Goal: Task Accomplishment & Management: Use online tool/utility

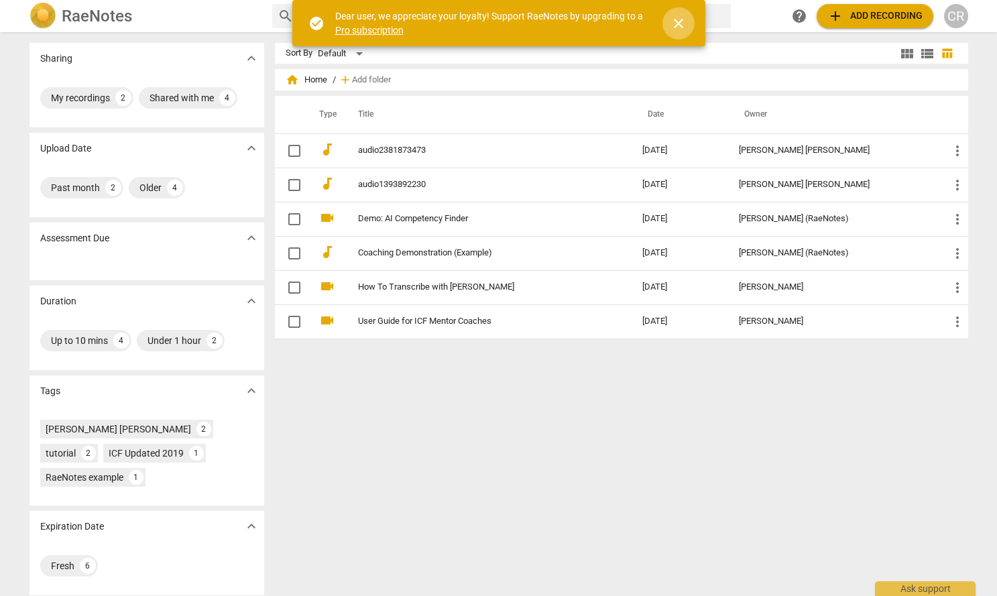
click at [679, 27] on span "close" at bounding box center [679, 23] width 16 height 16
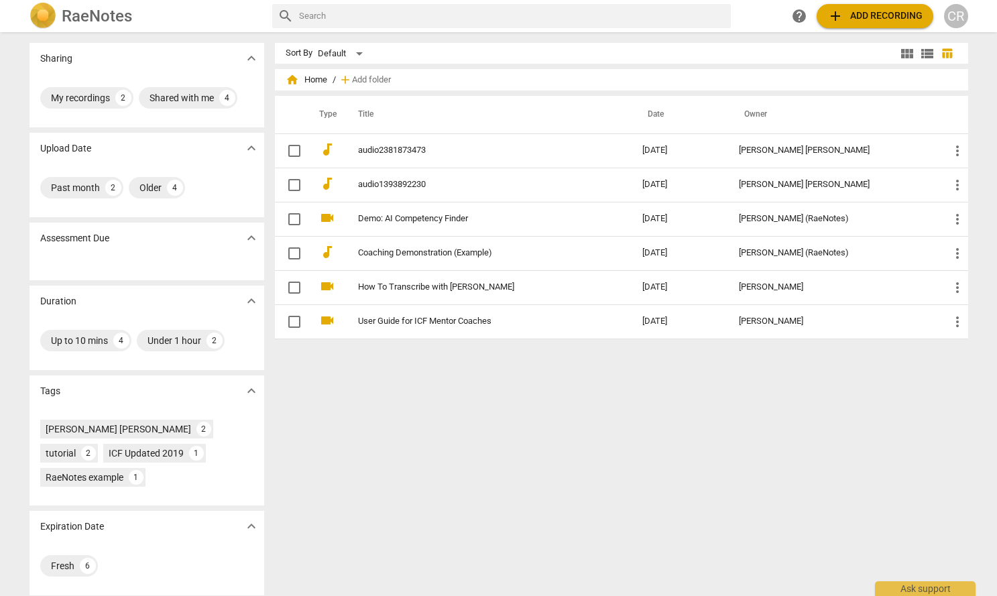
click at [861, 13] on span "add Add recording" at bounding box center [874, 16] width 95 height 16
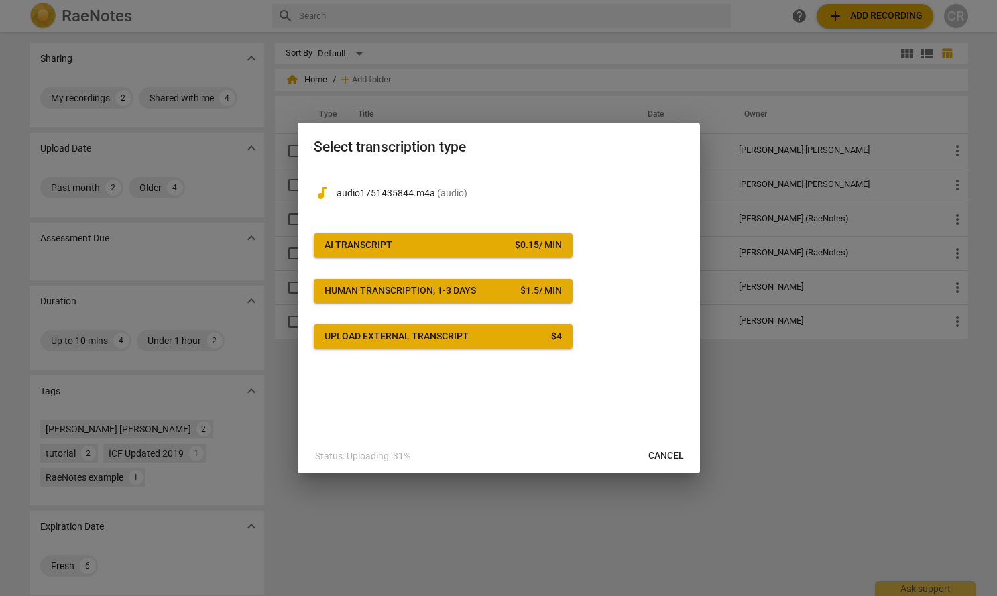
click at [373, 239] on div "AI Transcript" at bounding box center [359, 245] width 68 height 13
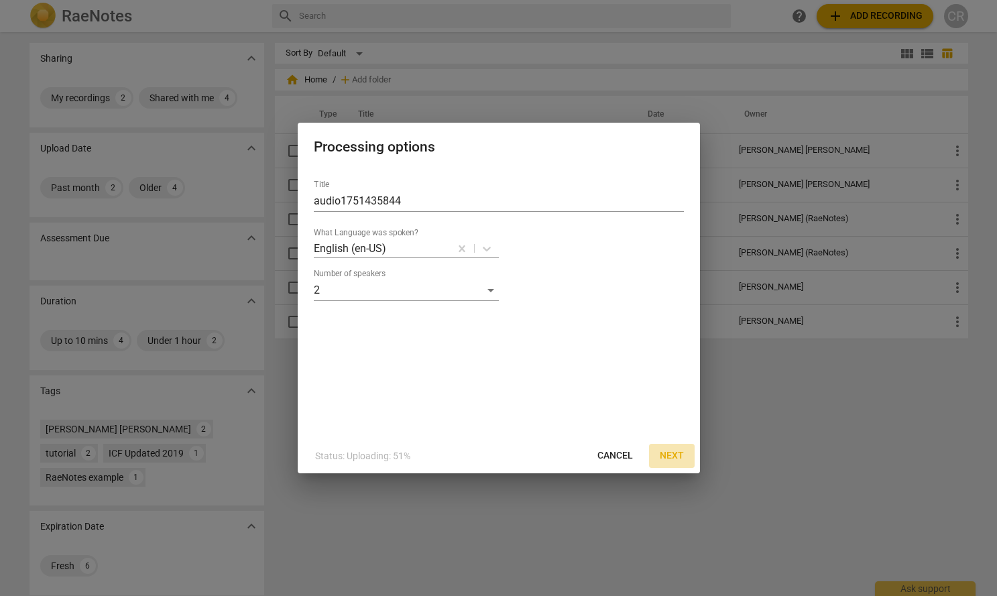
click at [673, 457] on span "Next" at bounding box center [672, 455] width 24 height 13
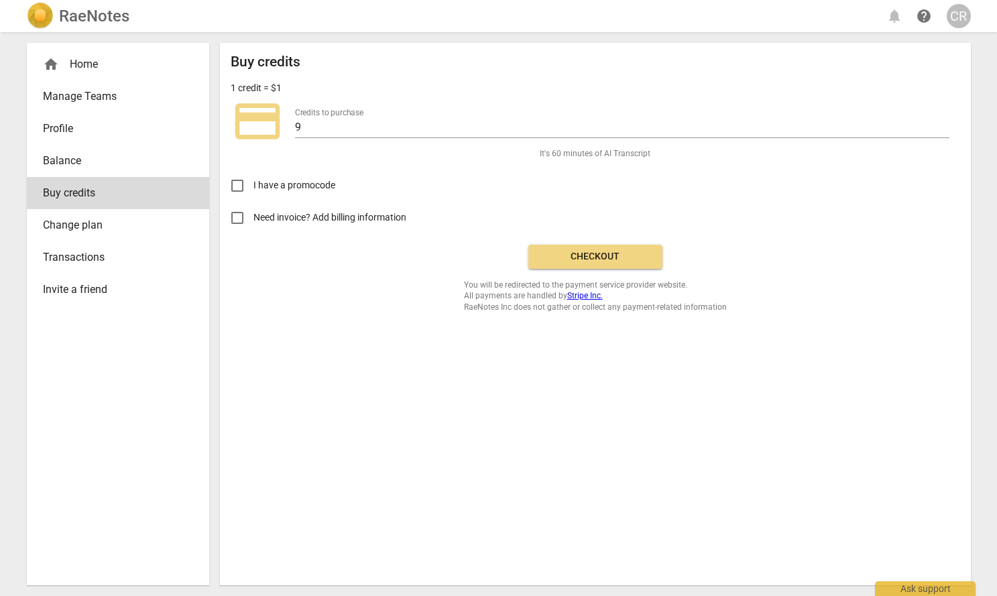
click at [579, 261] on span "Checkout" at bounding box center [595, 256] width 113 height 13
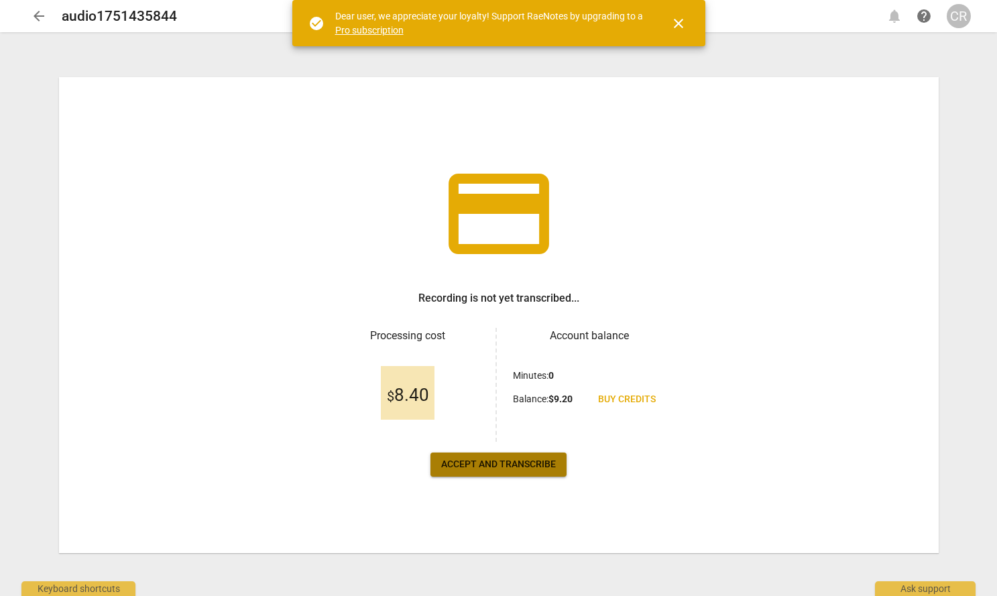
click at [535, 461] on span "Accept and transcribe" at bounding box center [498, 464] width 115 height 13
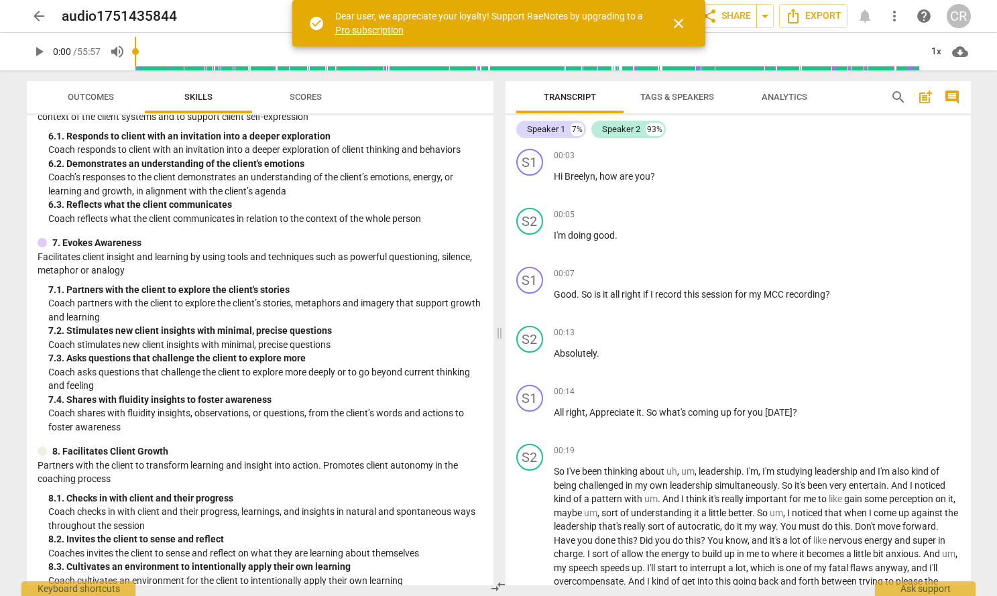
click at [317, 97] on span "Scores" at bounding box center [306, 97] width 32 height 10
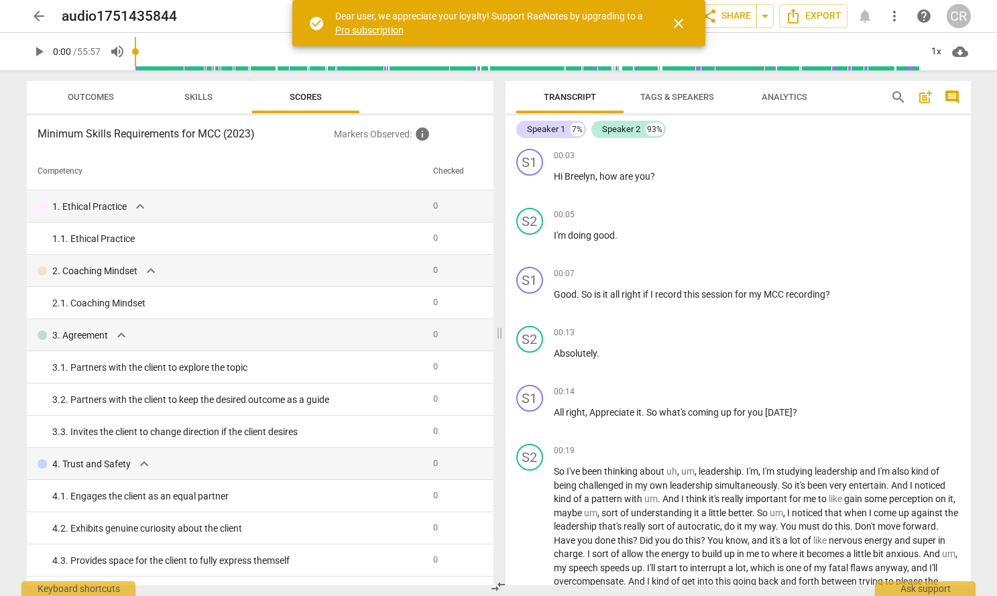
click at [176, 93] on span "Skills" at bounding box center [198, 98] width 60 height 18
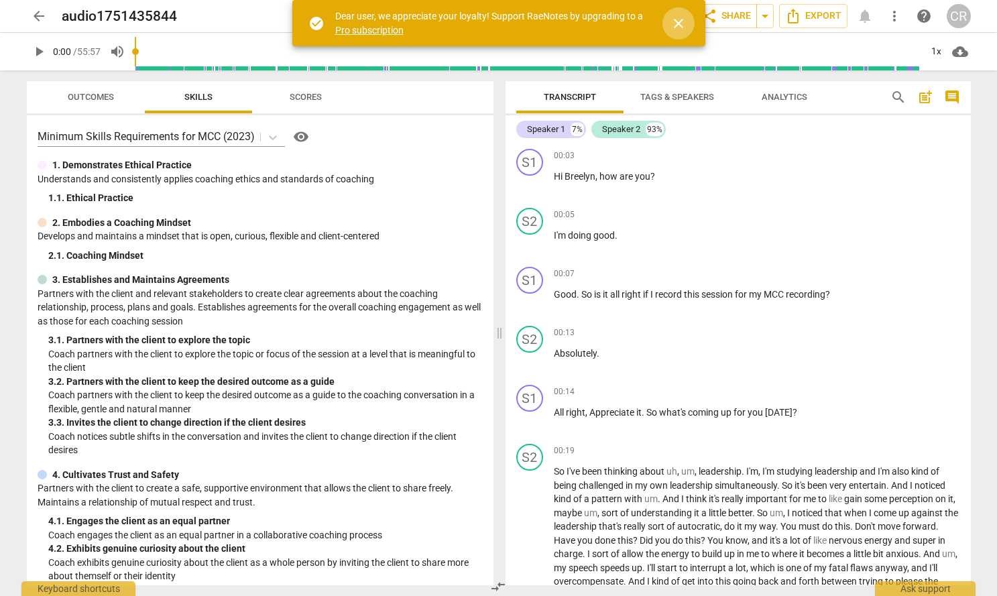
click at [676, 16] on span "close" at bounding box center [679, 23] width 16 height 16
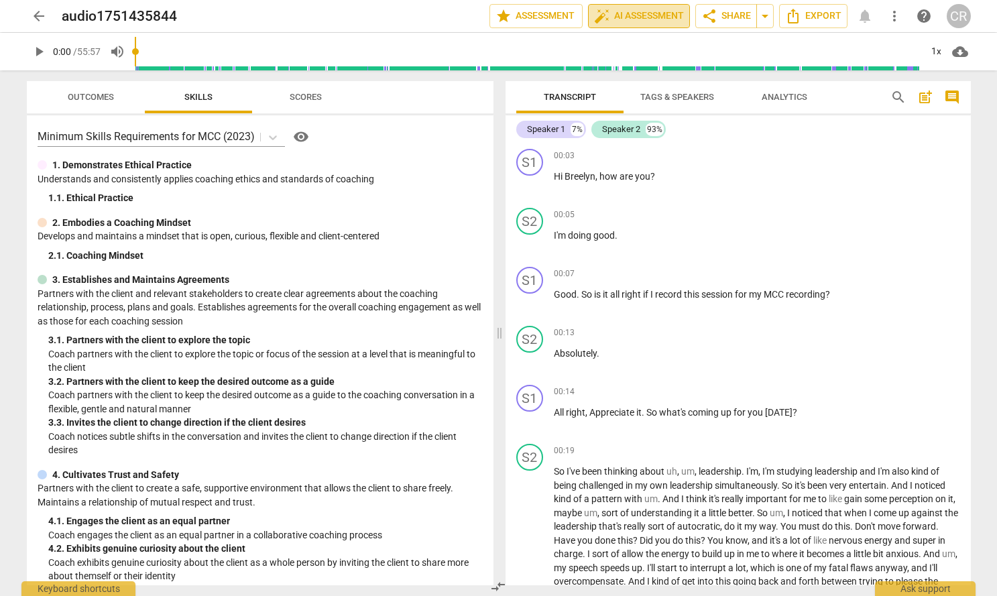
click at [635, 16] on span "auto_fix_high AI Assessment" at bounding box center [639, 16] width 90 height 16
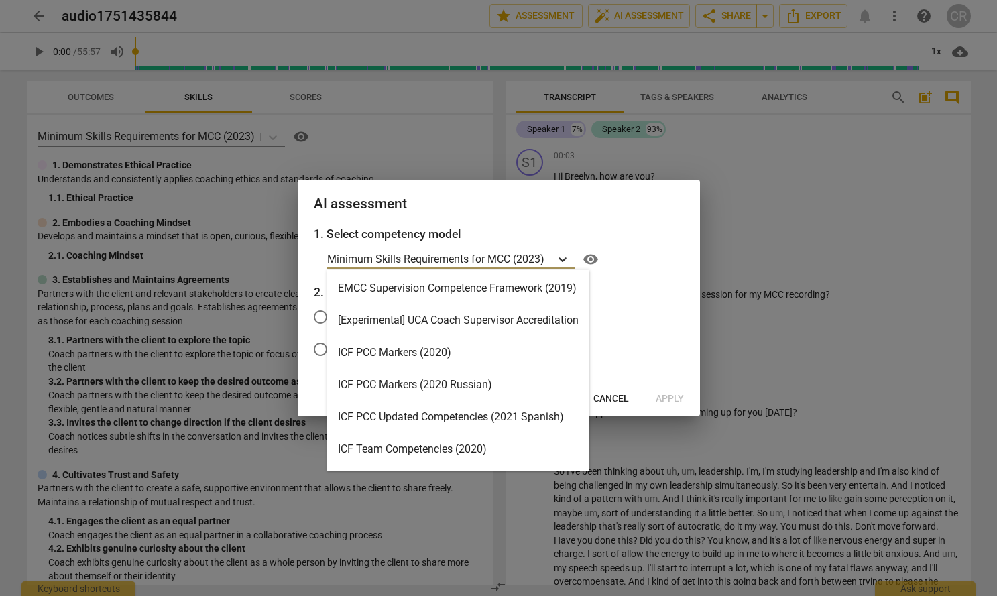
click at [563, 258] on icon at bounding box center [562, 259] width 13 height 13
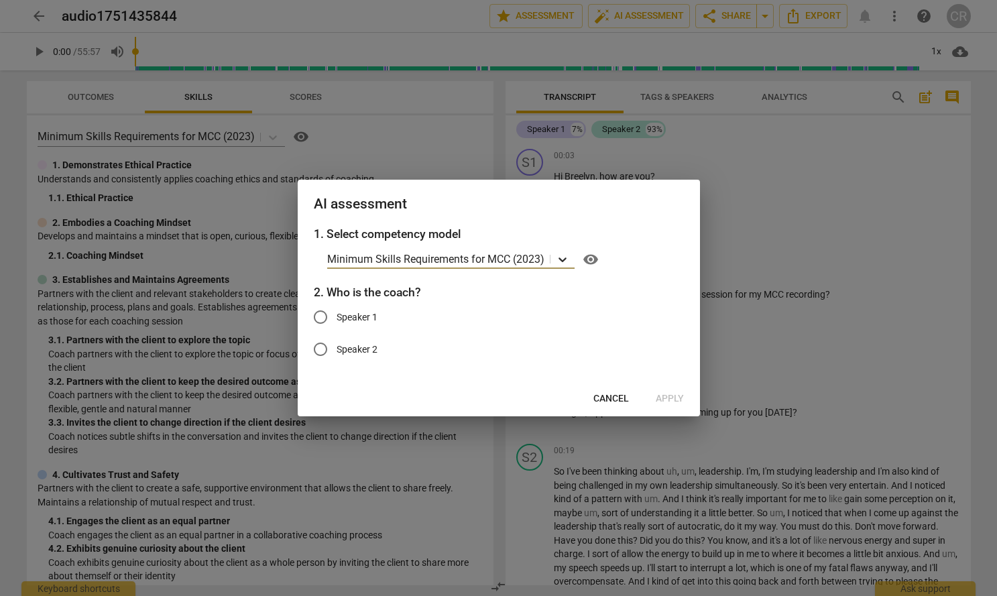
click at [563, 258] on icon at bounding box center [562, 259] width 13 height 13
drag, startPoint x: 489, startPoint y: 192, endPoint x: 478, endPoint y: 218, distance: 28.3
click at [478, 218] on div "AI assessment" at bounding box center [499, 203] width 402 height 46
click at [511, 199] on h2 "AI assessment" at bounding box center [499, 204] width 370 height 17
click at [322, 319] on input "Speaker 1" at bounding box center [320, 317] width 32 height 32
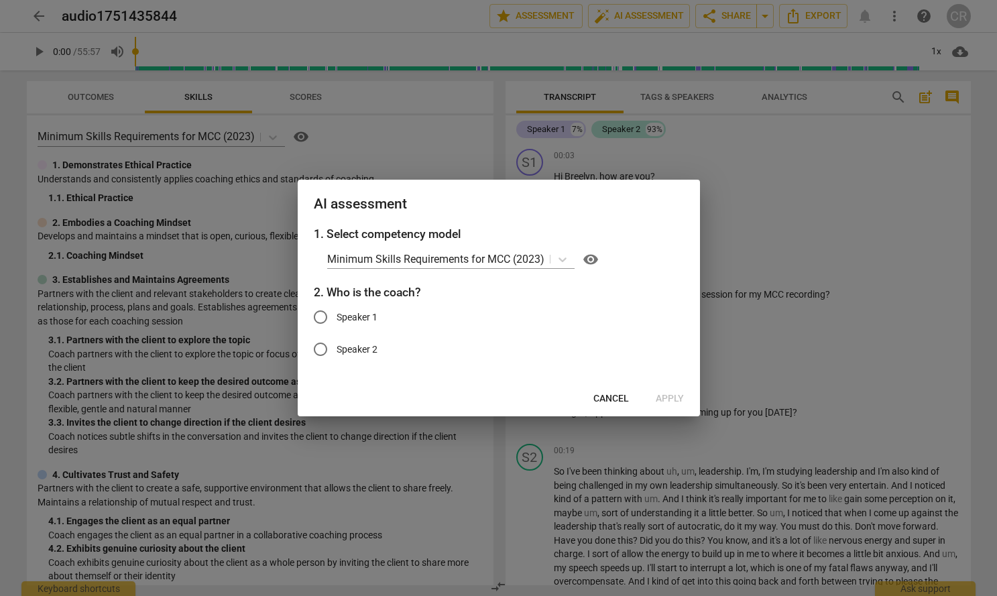
radio input "true"
click at [671, 396] on span "Apply" at bounding box center [670, 398] width 28 height 13
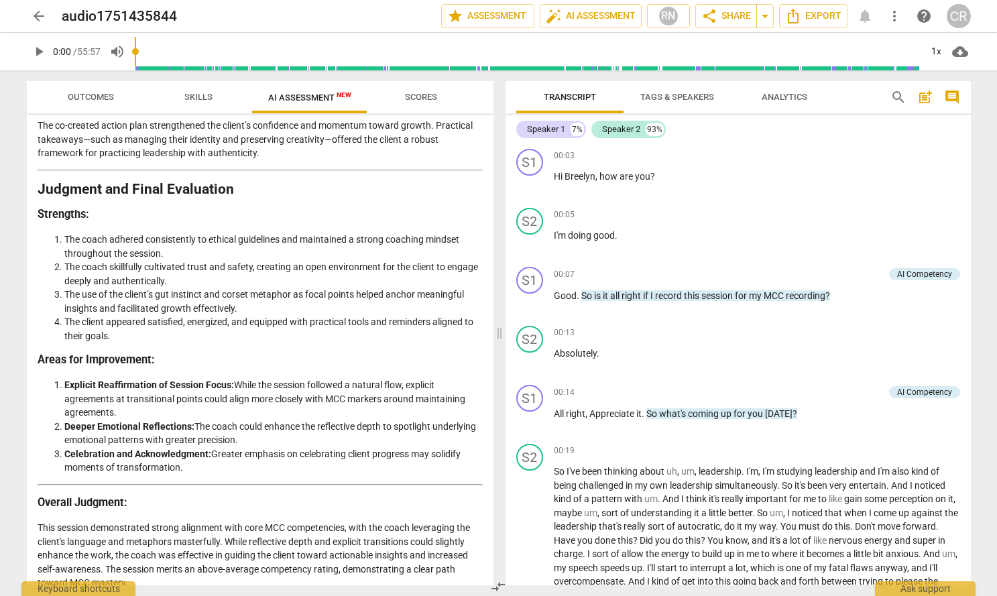
scroll to position [2387, 0]
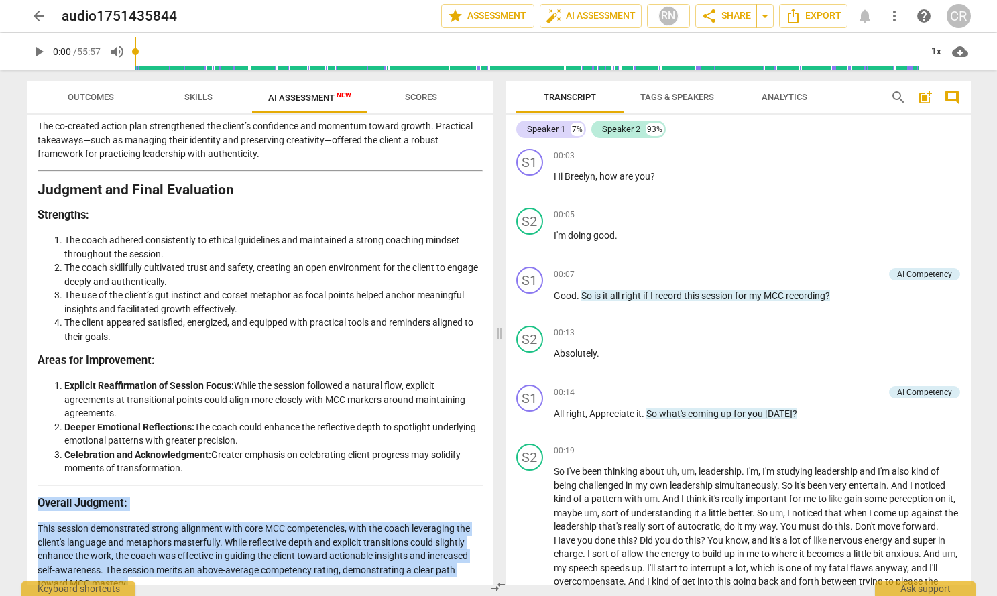
drag, startPoint x: 152, startPoint y: 567, endPoint x: 36, endPoint y: 487, distance: 141.3
click at [36, 487] on div "Disclaimer: AI can make mistakes. Consult a qualified mentor coach before actin…" at bounding box center [260, 350] width 467 height 470
copy div "Overall Judgment: This session demonstrated strong alignment with core MCC comp…"
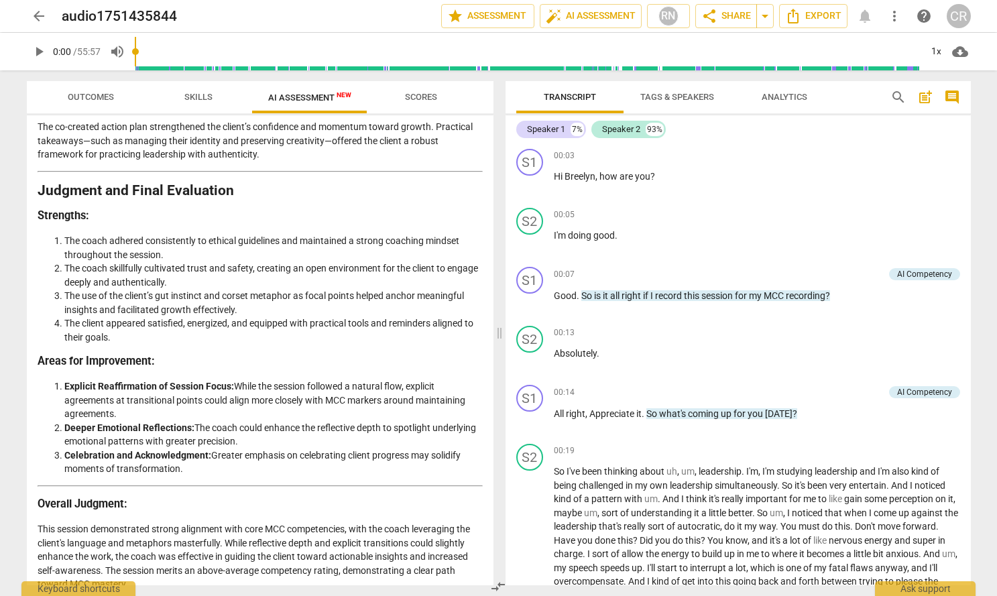
click at [830, 10] on span "Export" at bounding box center [813, 16] width 56 height 16
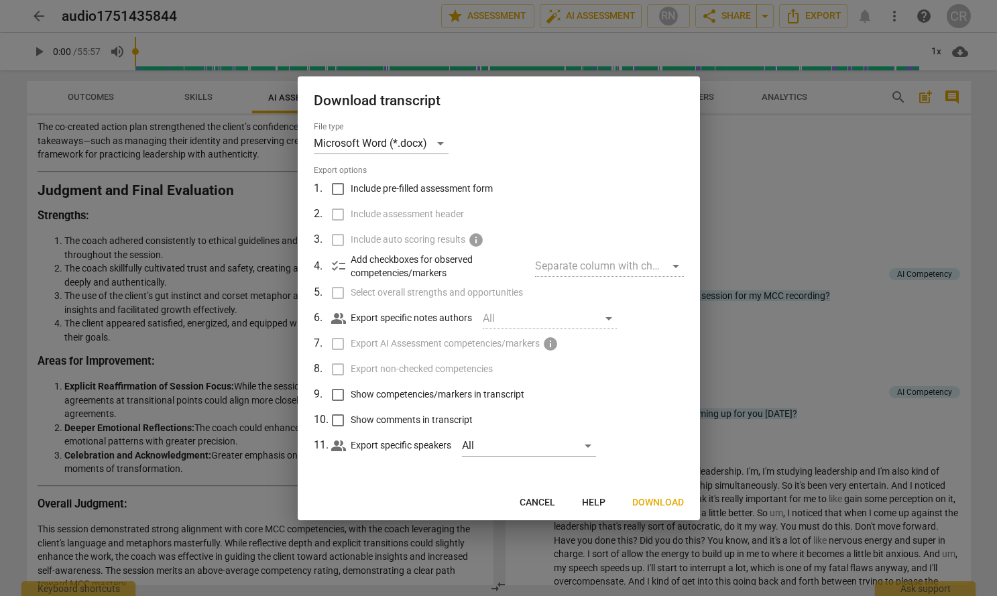
click at [660, 502] on span "Download" at bounding box center [658, 502] width 52 height 13
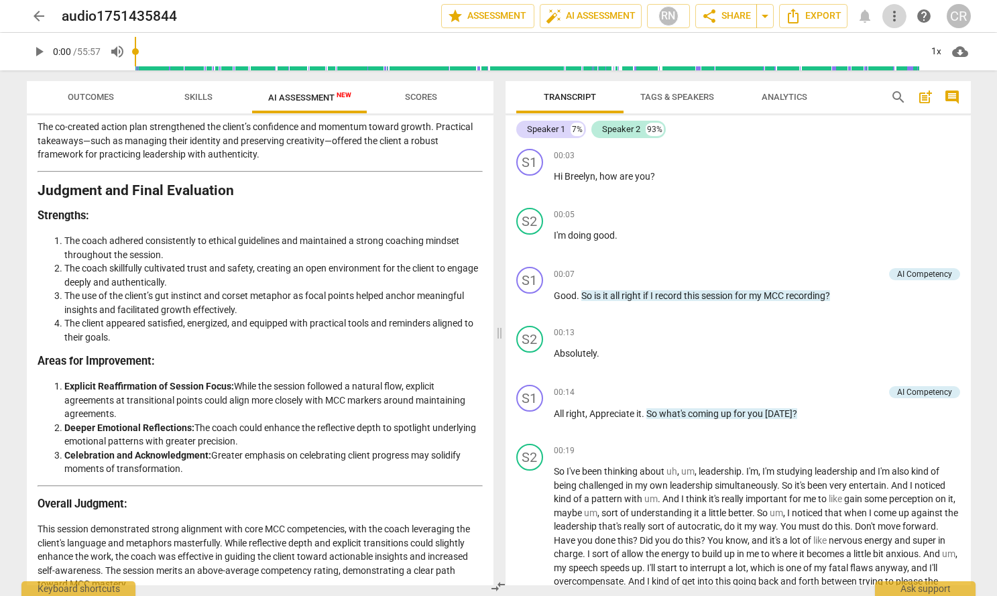
click at [898, 17] on span "more_vert" at bounding box center [894, 16] width 16 height 16
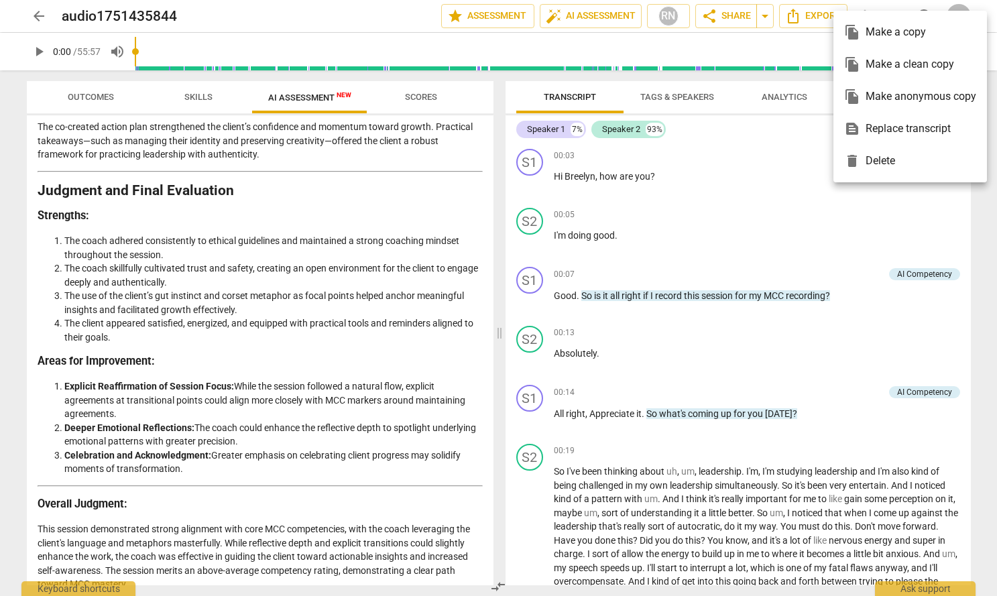
click at [809, 147] on div at bounding box center [498, 298] width 997 height 596
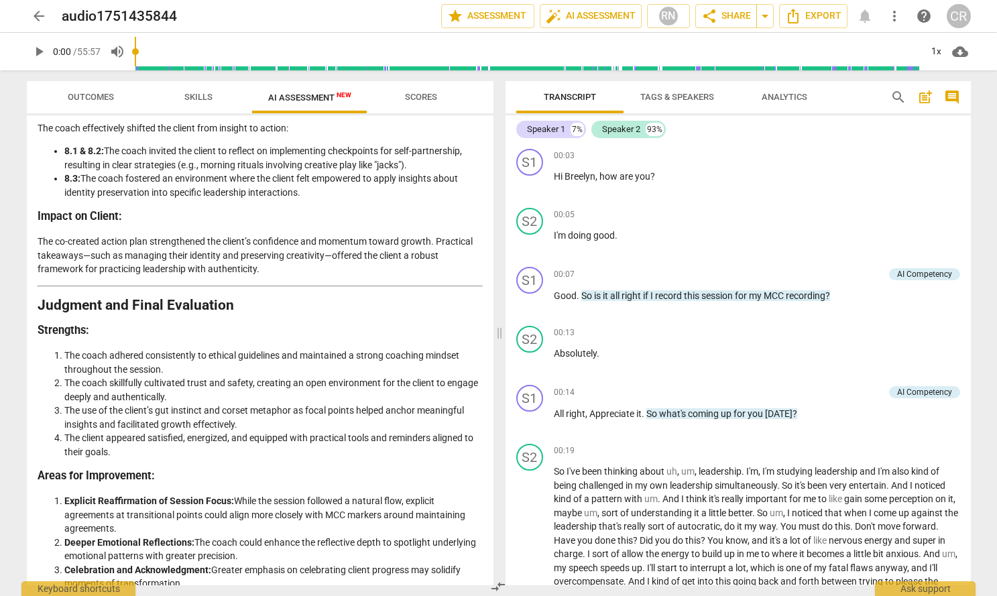
scroll to position [2387, 0]
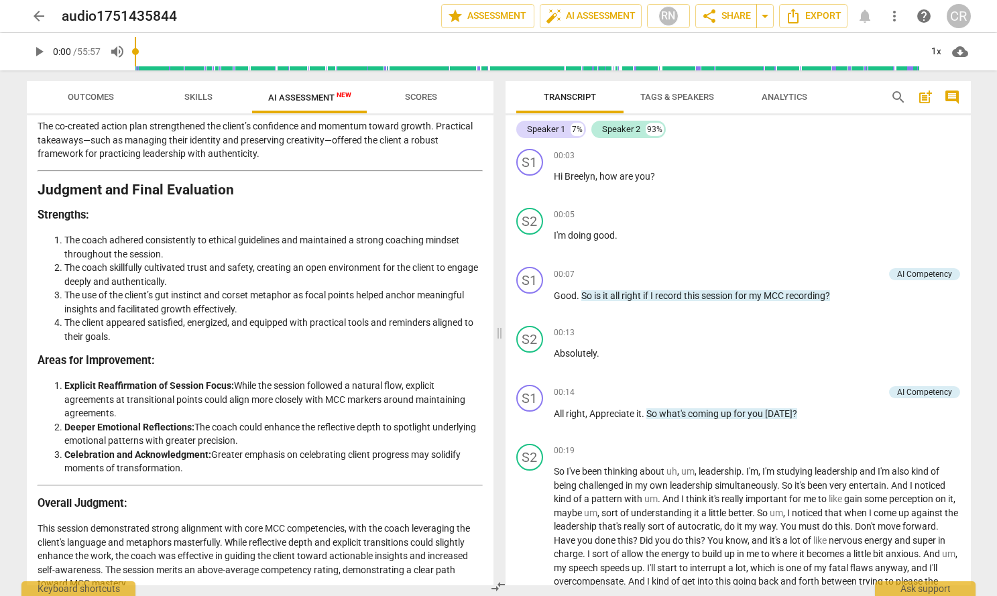
drag, startPoint x: 42, startPoint y: 159, endPoint x: 200, endPoint y: 456, distance: 336.2
copy div "Loremipsum do sit Ametcons Adipisc Elits DOE Tempori Utlabo Etdoloremagn (3842)…"
